Goal: Task Accomplishment & Management: Use online tool/utility

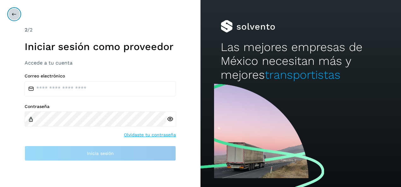
click at [15, 14] on icon at bounding box center [14, 14] width 5 height 5
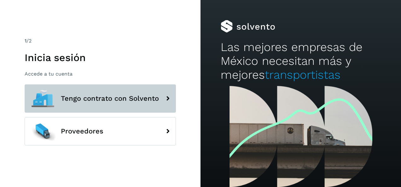
click at [105, 103] on button "Tengo contrato con Solvento" at bounding box center [100, 98] width 151 height 28
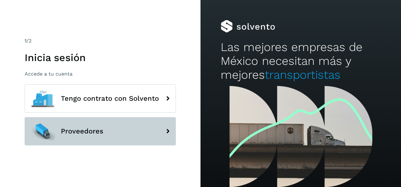
click at [86, 133] on span "Proveedores" at bounding box center [82, 132] width 43 height 8
